Goal: Task Accomplishment & Management: Complete application form

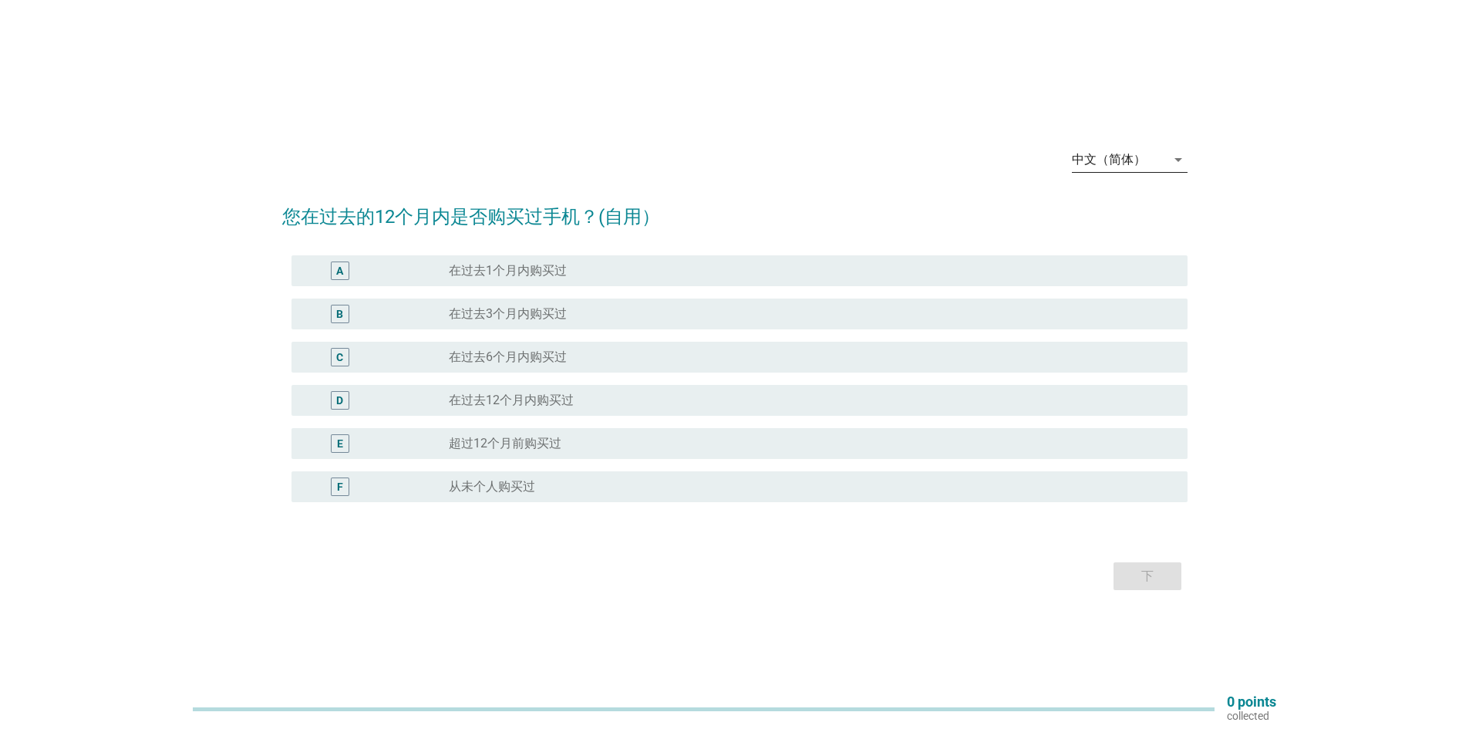
click at [1180, 155] on icon "arrow_drop_down" at bounding box center [1178, 159] width 19 height 19
click at [1123, 170] on div "English" at bounding box center [1128, 172] width 91 height 19
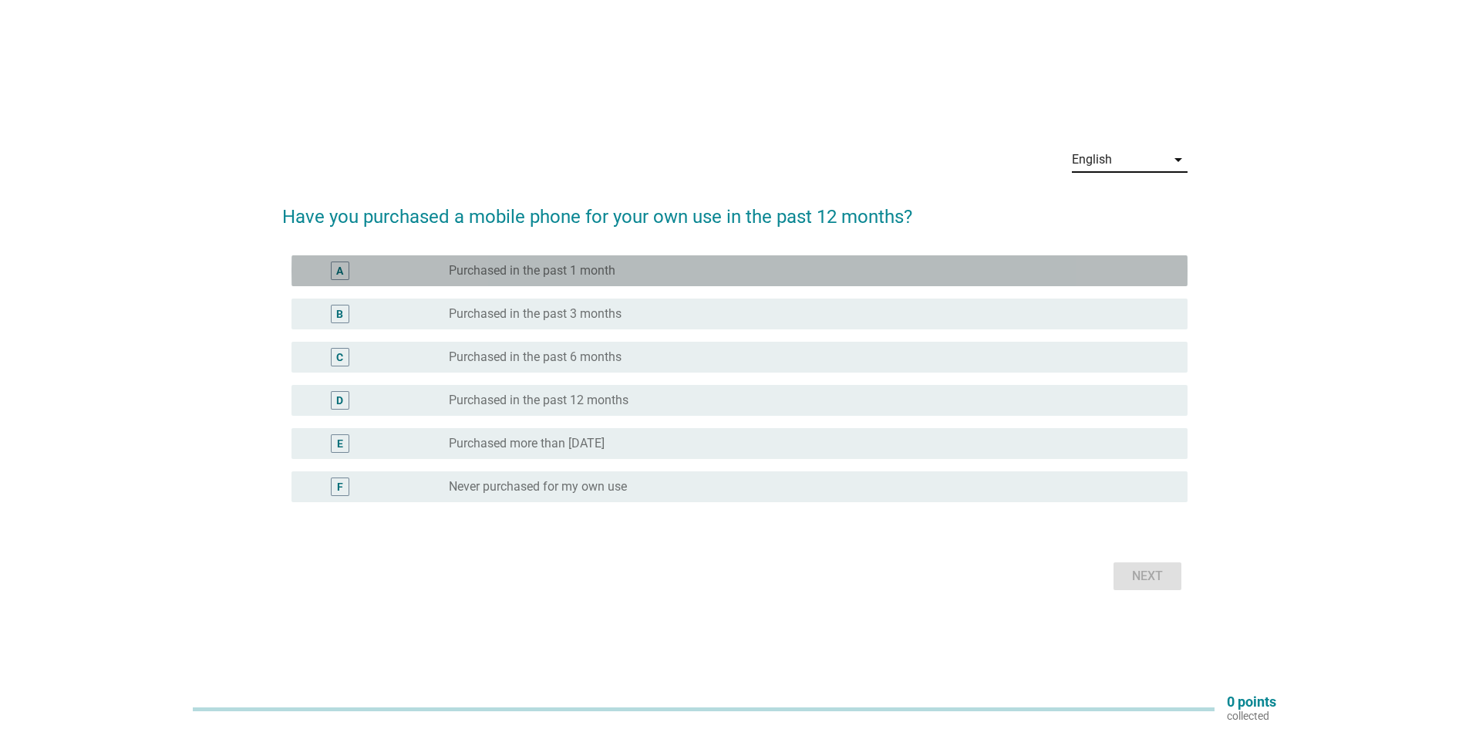
click at [498, 277] on label "Purchased in the past 1 month" at bounding box center [532, 270] width 167 height 15
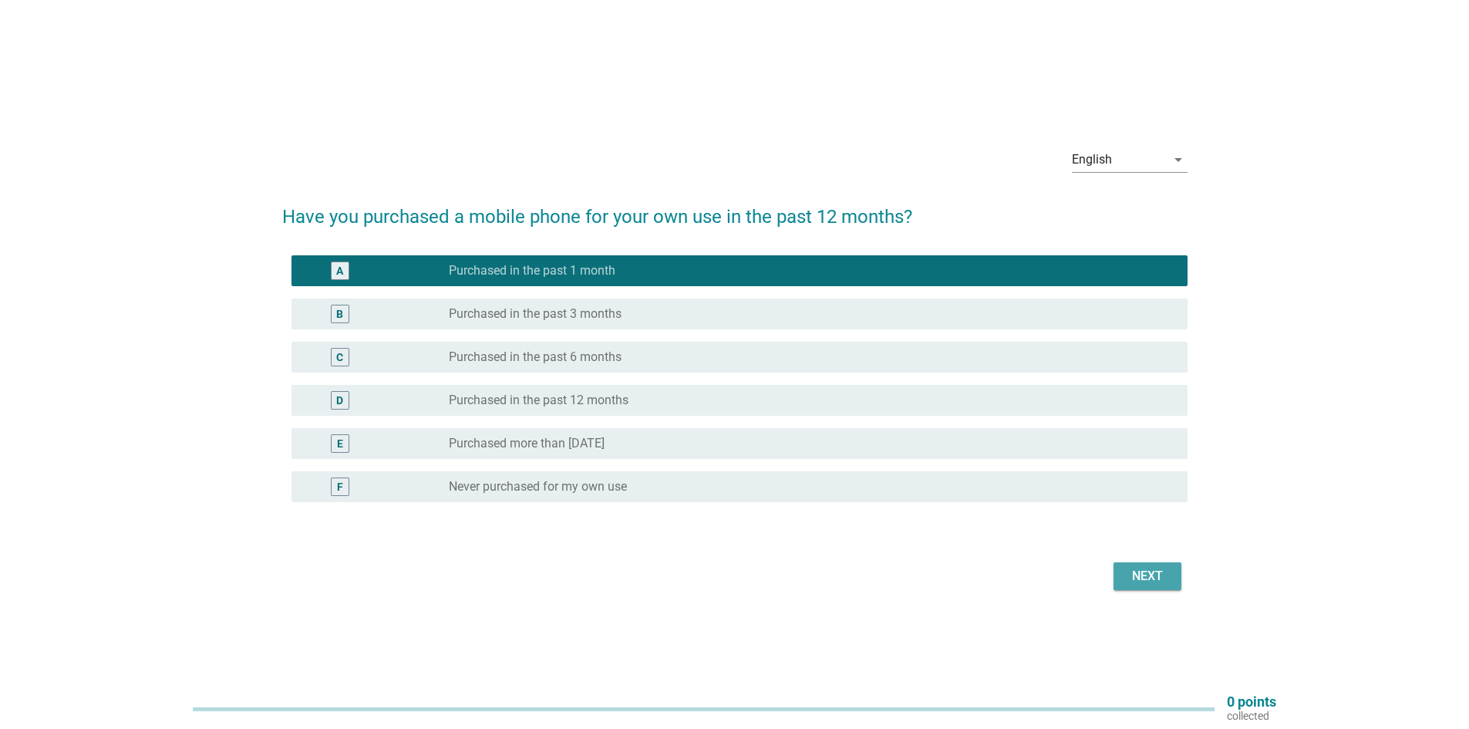
click at [1146, 576] on div "Next" at bounding box center [1147, 576] width 43 height 19
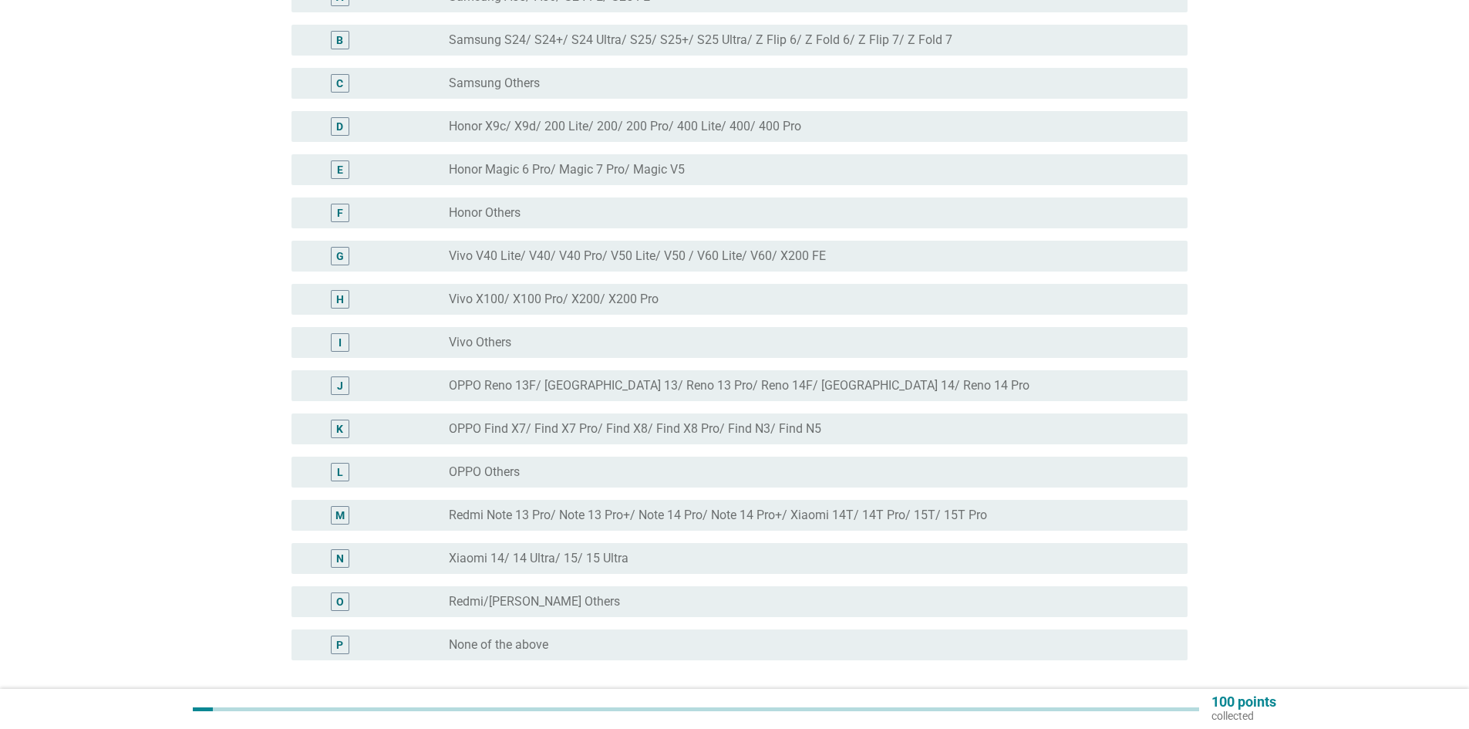
scroll to position [231, 0]
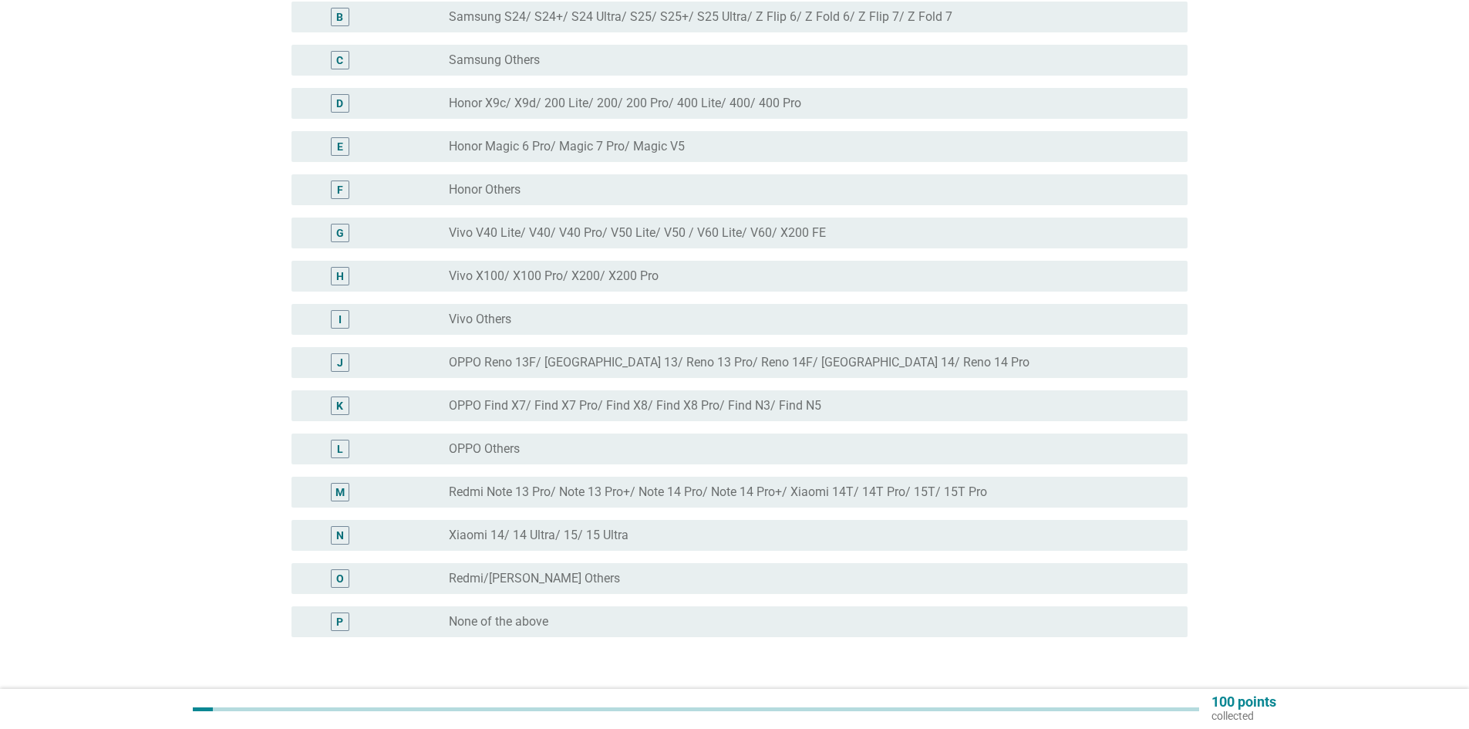
click at [681, 616] on div "radio_button_unchecked None of the above" at bounding box center [806, 621] width 714 height 15
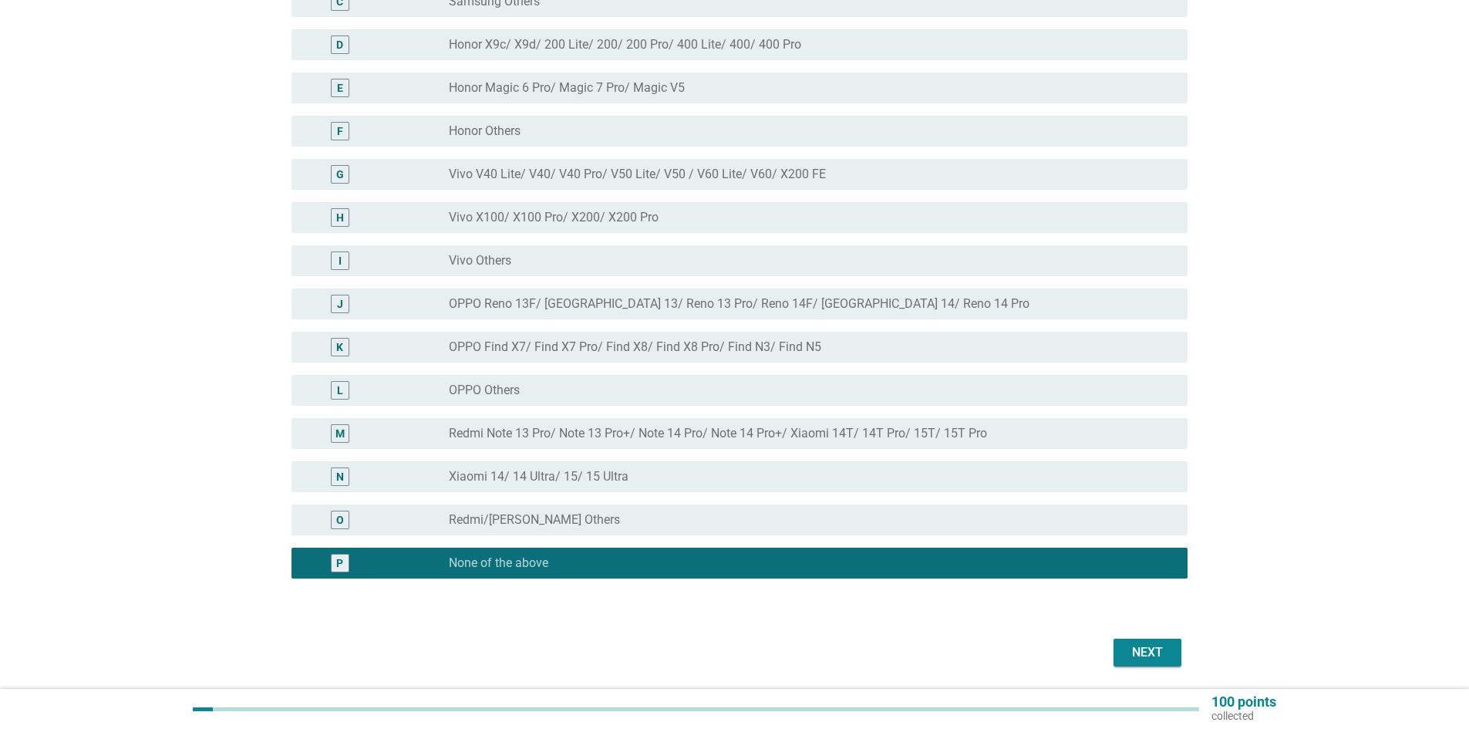
scroll to position [308, 0]
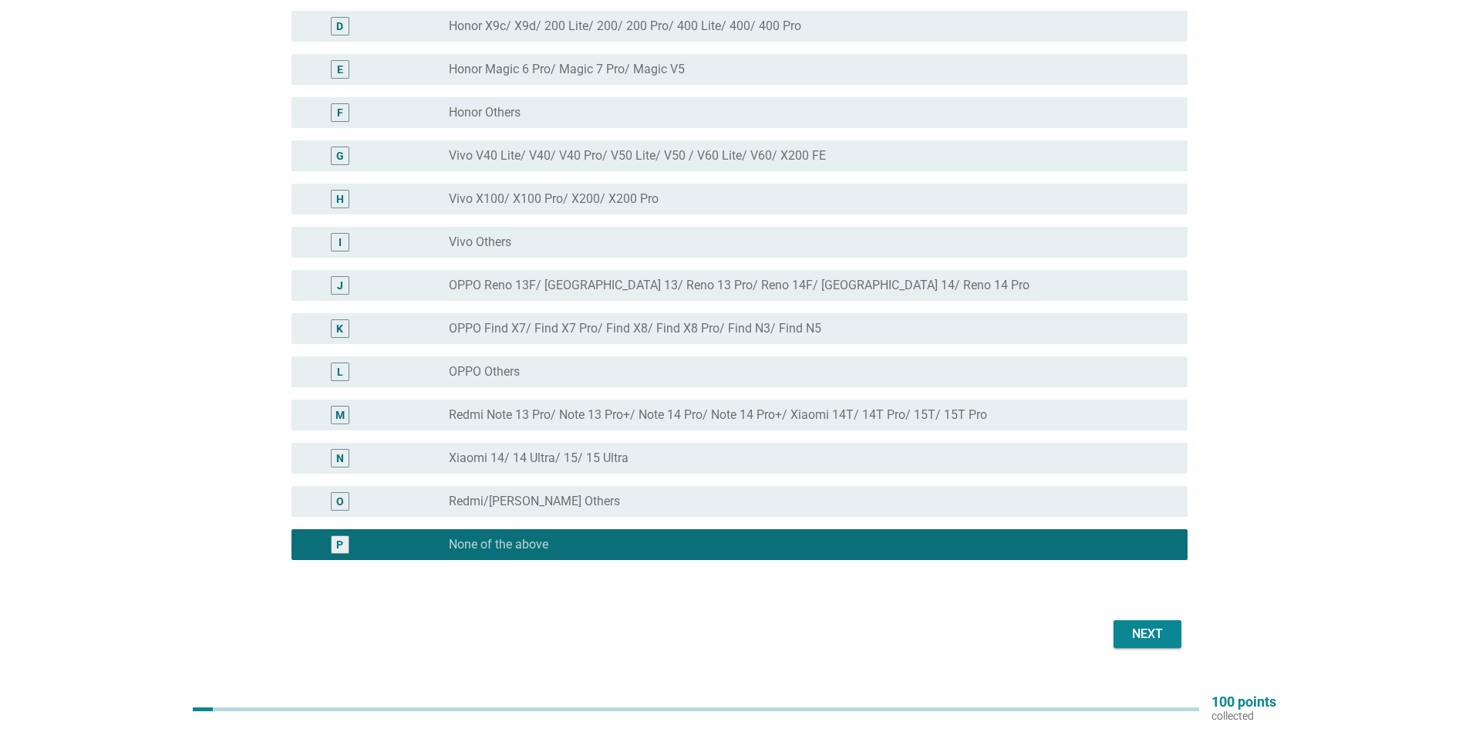
click at [1135, 629] on div "Next" at bounding box center [1147, 634] width 43 height 19
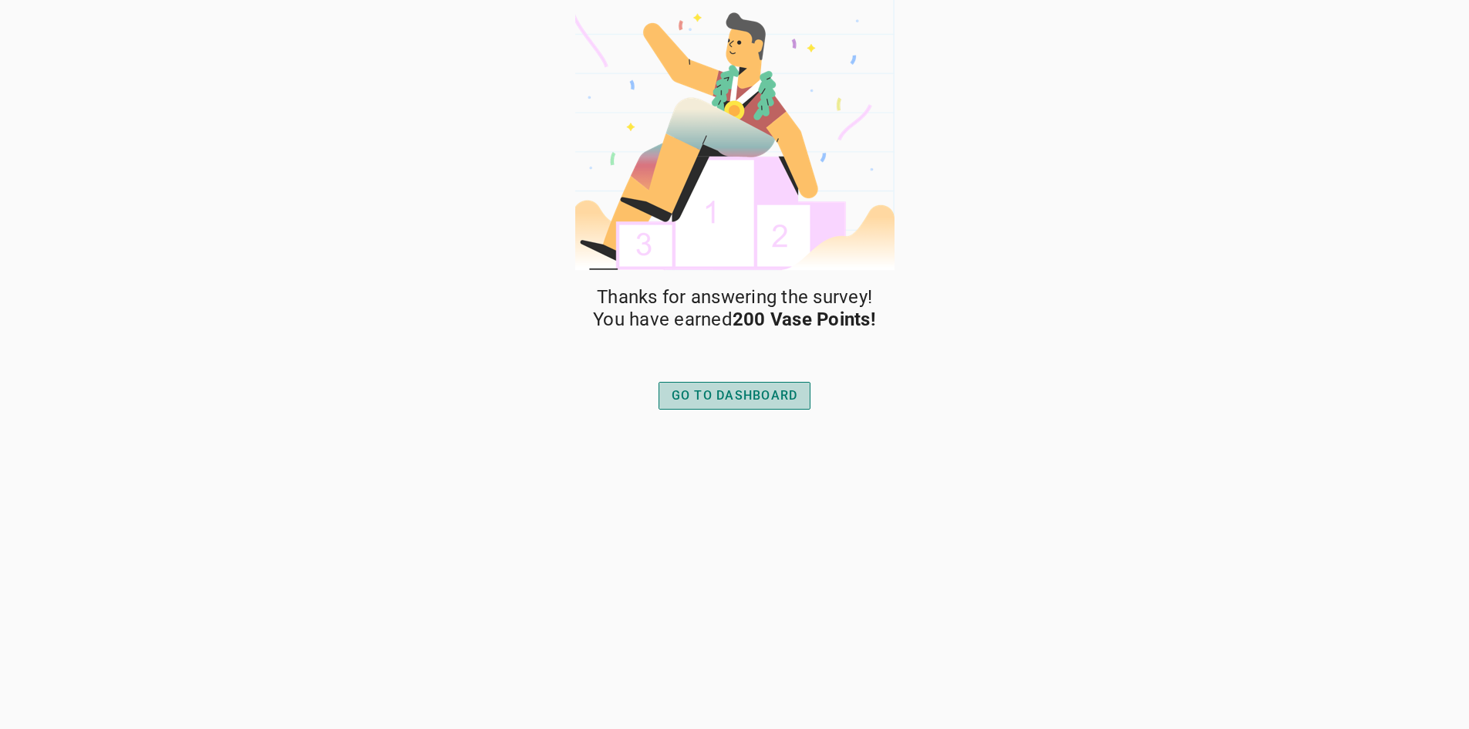
click at [723, 399] on div "GO TO DASHBOARD" at bounding box center [735, 395] width 126 height 19
